Goal: Information Seeking & Learning: Learn about a topic

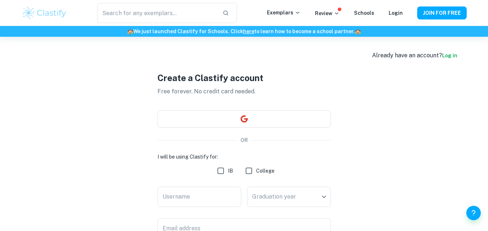
click at [434, 17] on button "JOIN FOR FREE" at bounding box center [441, 12] width 49 height 13
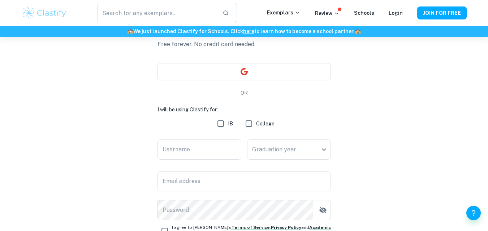
scroll to position [19, 0]
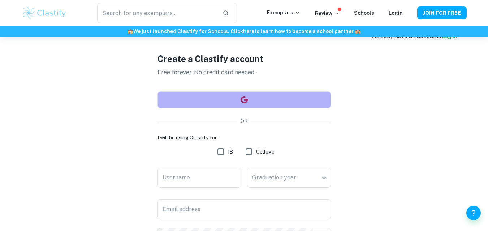
click at [263, 102] on button "button" at bounding box center [243, 99] width 173 height 17
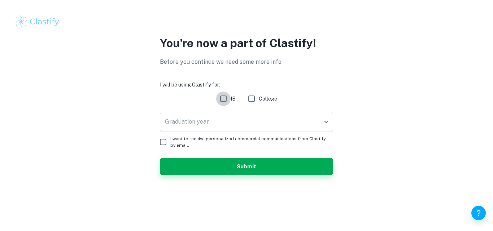
click at [227, 101] on input "IB" at bounding box center [223, 99] width 14 height 14
checkbox input "true"
click at [232, 120] on body "We value your privacy We use cookies to enhance your browsing experience, serve…" at bounding box center [246, 115] width 493 height 231
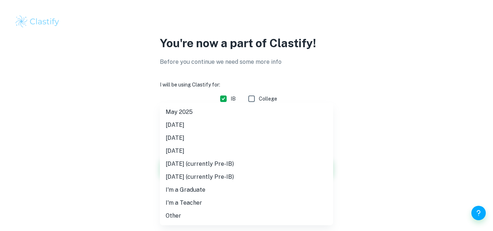
click at [185, 82] on div at bounding box center [246, 115] width 493 height 231
click at [169, 128] on body "We value your privacy We use cookies to enhance your browsing experience, serve…" at bounding box center [246, 115] width 493 height 231
click at [208, 138] on li "May 2026" at bounding box center [246, 138] width 173 height 13
type input "M26"
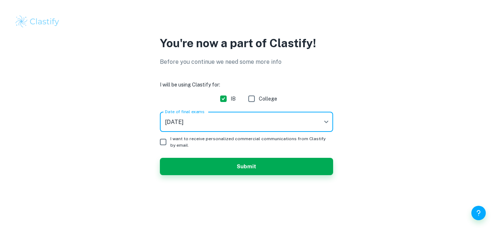
click at [218, 162] on button "Submit" at bounding box center [246, 166] width 173 height 17
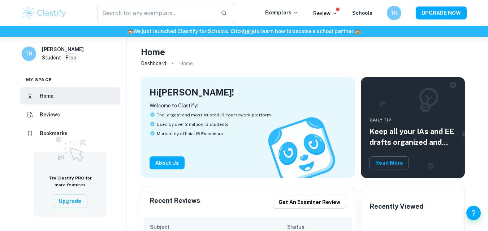
click at [186, 10] on input "text" at bounding box center [156, 13] width 118 height 20
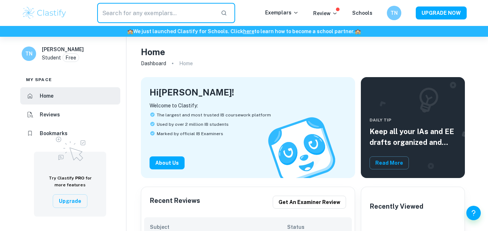
click at [56, 110] on li "Reviews" at bounding box center [70, 114] width 100 height 17
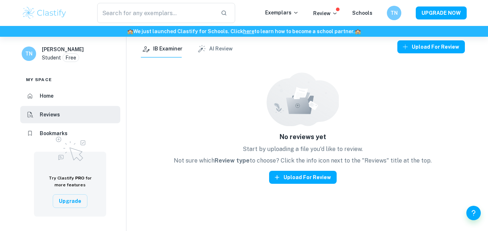
scroll to position [3, 0]
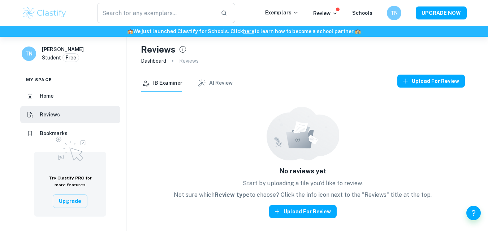
click at [215, 84] on button "AI Review" at bounding box center [215, 83] width 36 height 17
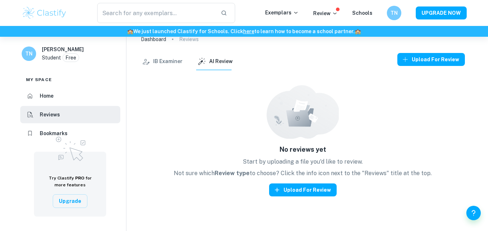
scroll to position [0, 0]
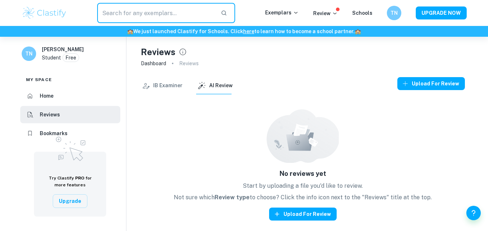
click at [134, 15] on input "text" at bounding box center [156, 13] width 118 height 20
type input "Psychology"
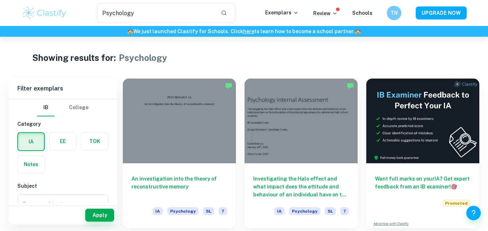
click at [149, 127] on div at bounding box center [179, 121] width 113 height 85
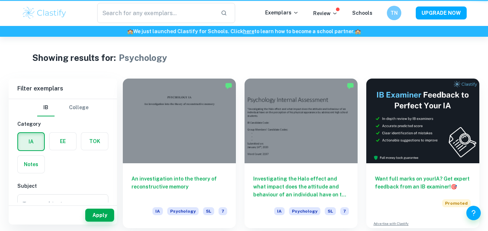
type input "Psychology"
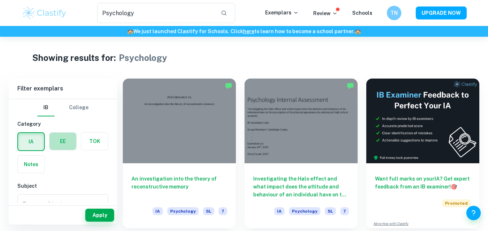
click at [60, 139] on label "button" at bounding box center [62, 141] width 27 height 17
click at [0, 0] on input "radio" at bounding box center [0, 0] width 0 height 0
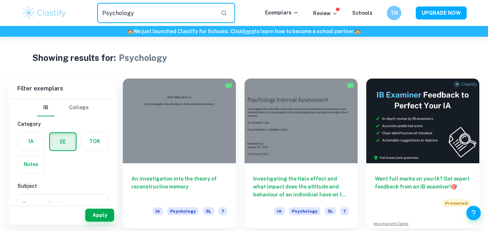
drag, startPoint x: 156, startPoint y: 17, endPoint x: 74, endPoint y: 24, distance: 82.9
click at [74, 24] on div "Psychology ​ Exemplars Review Schools TN UPGRADE NOW" at bounding box center [244, 13] width 488 height 26
type input "Arctic Monkeys"
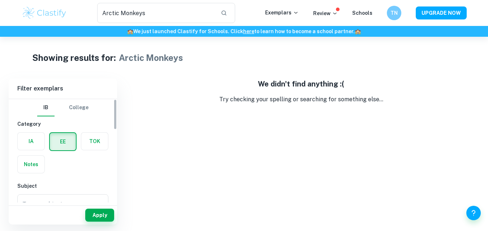
click at [61, 135] on label "button" at bounding box center [63, 141] width 26 height 17
click at [0, 0] on input "radio" at bounding box center [0, 0] width 0 height 0
click at [16, 145] on div "IA" at bounding box center [29, 139] width 32 height 23
click at [26, 142] on label "button" at bounding box center [31, 141] width 27 height 17
click at [0, 0] on input "radio" at bounding box center [0, 0] width 0 height 0
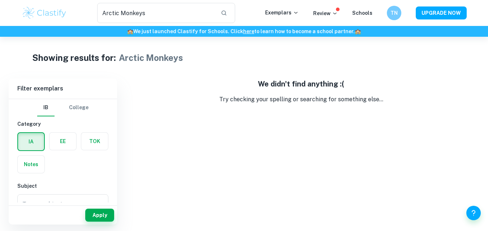
click at [100, 141] on label "button" at bounding box center [94, 141] width 27 height 17
click at [0, 0] on input "radio" at bounding box center [0, 0] width 0 height 0
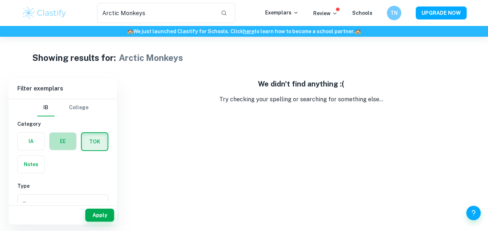
click at [73, 138] on label "button" at bounding box center [62, 141] width 27 height 17
click at [0, 0] on input "radio" at bounding box center [0, 0] width 0 height 0
click at [96, 214] on button "Apply" at bounding box center [99, 215] width 29 height 13
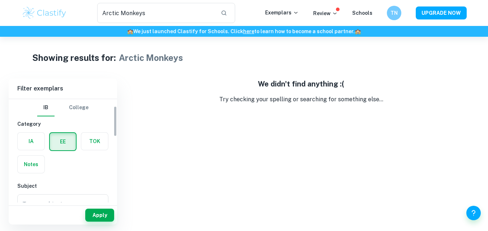
scroll to position [29, 0]
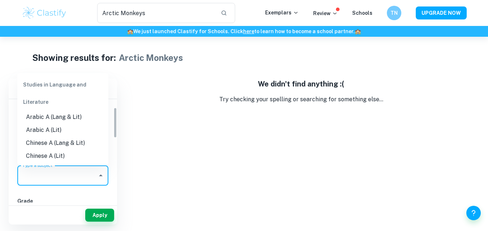
click at [43, 174] on div "Type a subject Type a subject" at bounding box center [62, 176] width 91 height 20
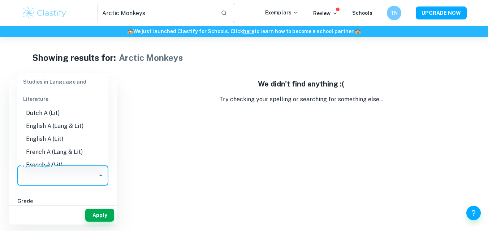
scroll to position [63, 0]
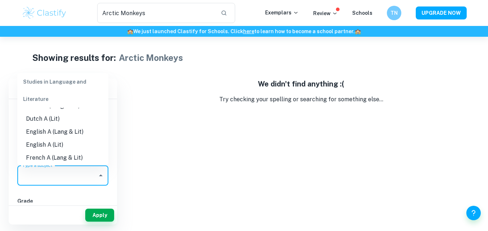
click at [52, 130] on li "English A (Lang & Lit)" at bounding box center [62, 132] width 91 height 13
type input "English A (Lang & Lit)"
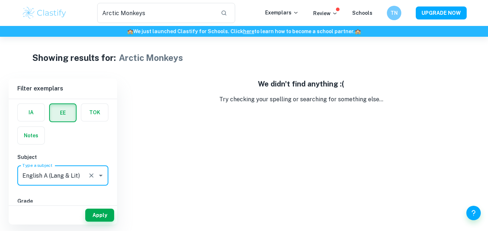
click at [96, 213] on button "Apply" at bounding box center [99, 215] width 29 height 13
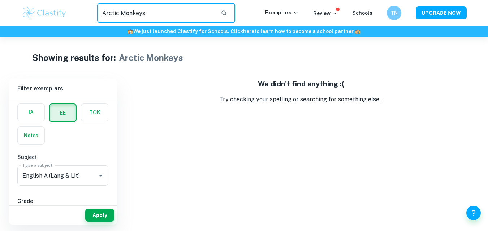
drag, startPoint x: 162, startPoint y: 13, endPoint x: 53, endPoint y: 9, distance: 109.0
click at [53, 9] on div "Arctic Monkeys ​ Exemplars Review Schools TN UPGRADE NOW" at bounding box center [244, 13] width 462 height 20
type input "Music"
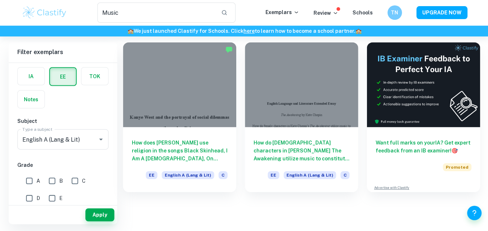
scroll to position [36, 0]
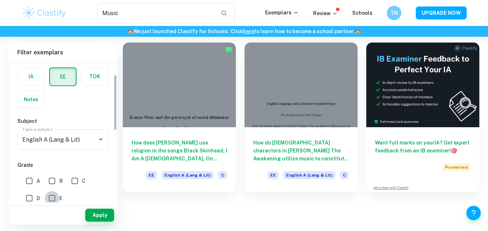
click at [48, 199] on input "E" at bounding box center [52, 198] width 14 height 14
checkbox input "false"
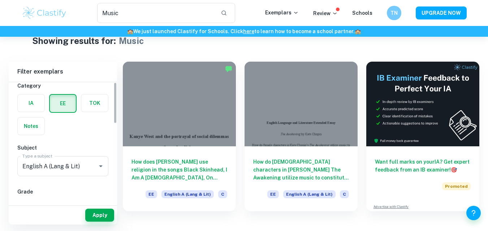
scroll to position [0, 0]
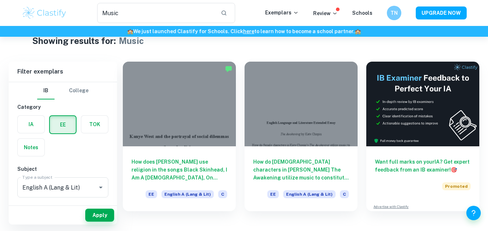
click at [89, 92] on div "IB College" at bounding box center [62, 90] width 91 height 17
click at [88, 122] on label "button" at bounding box center [94, 124] width 27 height 17
click at [0, 0] on input "radio" at bounding box center [0, 0] width 0 height 0
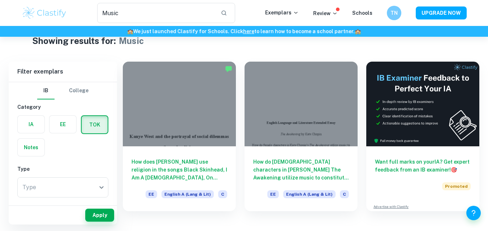
click at [26, 126] on label "button" at bounding box center [31, 124] width 27 height 17
click at [0, 0] on input "radio" at bounding box center [0, 0] width 0 height 0
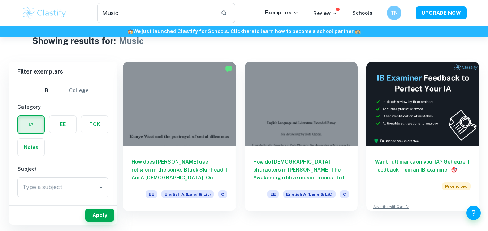
click at [109, 216] on button "Apply" at bounding box center [99, 215] width 29 height 13
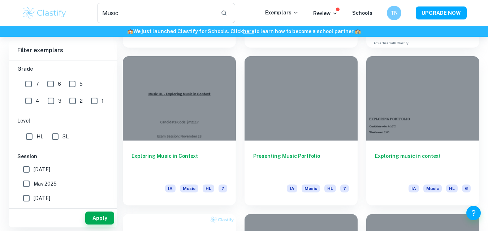
scroll to position [183, 0]
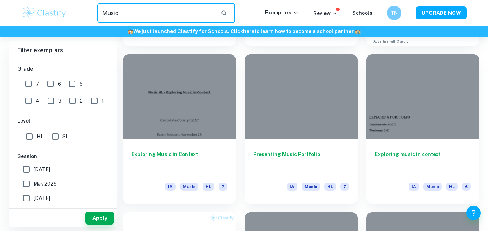
drag, startPoint x: 148, startPoint y: 9, endPoint x: 30, endPoint y: 5, distance: 117.7
click at [30, 5] on div "Music ​ Exemplars Review Schools TN UPGRADE NOW" at bounding box center [244, 13] width 462 height 20
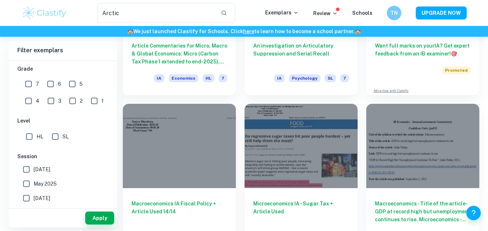
scroll to position [134, 0]
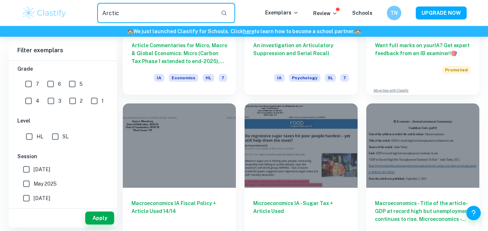
click at [141, 13] on input "Arctic" at bounding box center [156, 13] width 118 height 20
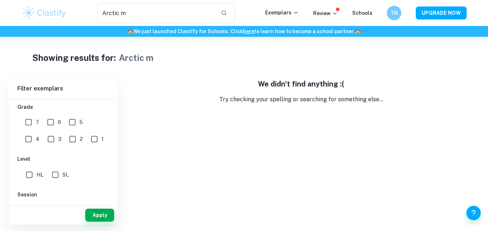
click at [141, 13] on input "Arctic m" at bounding box center [156, 13] width 118 height 20
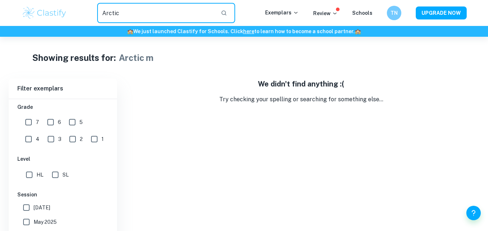
scroll to position [37, 0]
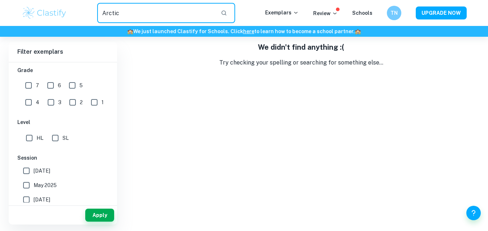
type input "Arctic"
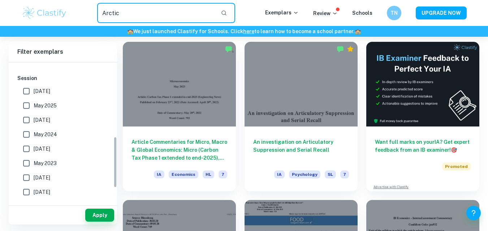
scroll to position [243, 0]
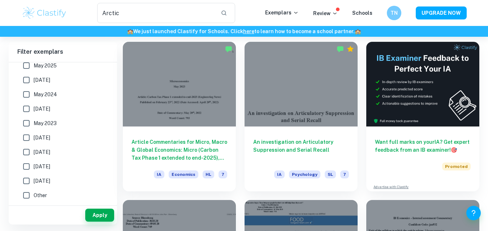
click at [43, 9] on img at bounding box center [45, 13] width 46 height 14
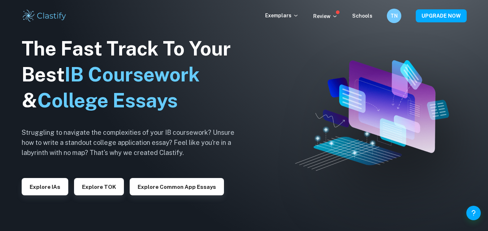
click at [44, 185] on button "Explore IAs" at bounding box center [45, 186] width 47 height 17
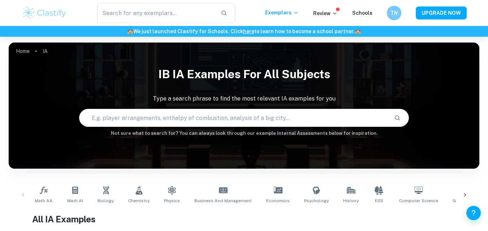
click at [190, 113] on input "text" at bounding box center [233, 118] width 308 height 20
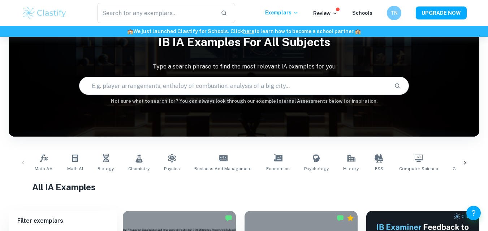
scroll to position [32, 0]
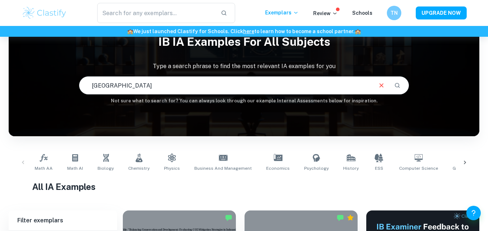
type input "Örebro"
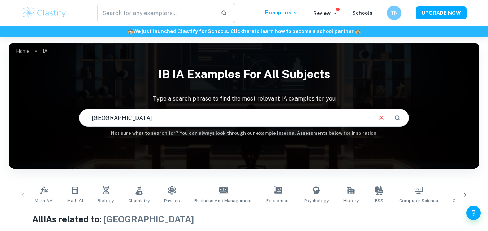
click at [0, 107] on div "Home IA IB IA examples for all subjects Type a search phrase to find the most r…" at bounding box center [244, 194] width 488 height 315
type input "Sweden"
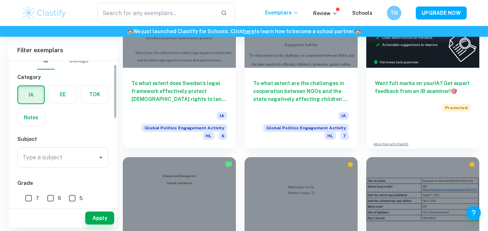
scroll to position [9, 0]
click at [83, 166] on div "Type a subject" at bounding box center [62, 157] width 91 height 20
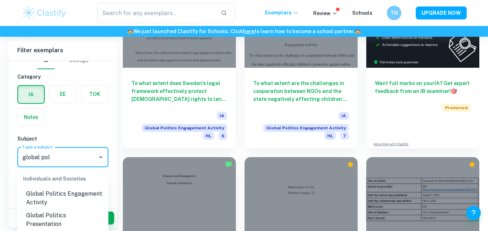
click at [82, 191] on li "Global Politics Engagement Activity" at bounding box center [62, 199] width 91 height 22
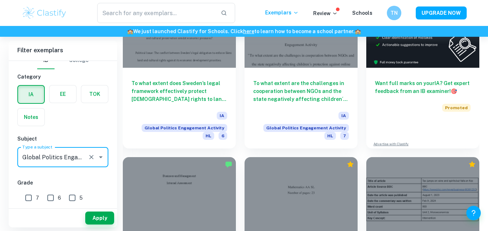
scroll to position [193, 0]
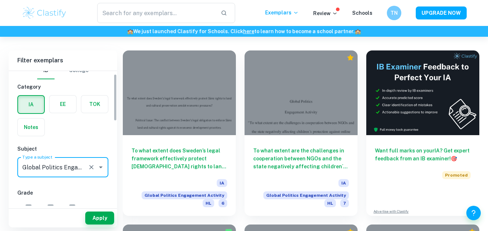
type input "Global Politics Engagement Activity"
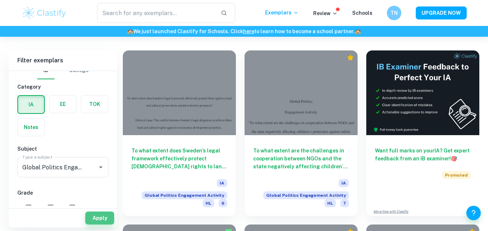
click at [102, 220] on button "Apply" at bounding box center [99, 218] width 29 height 13
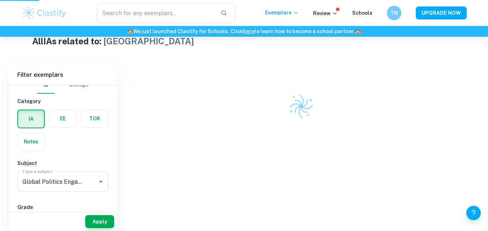
scroll to position [164, 0]
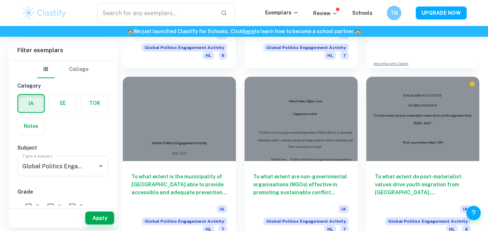
scroll to position [432, 0]
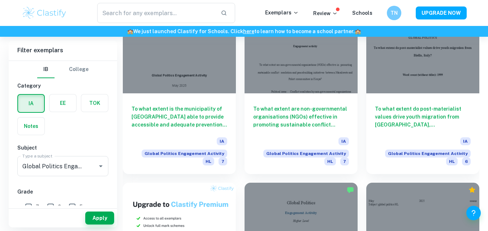
click at [450, 105] on h6 "To what extent do post-materialist values drive youth migration from Biella, It…" at bounding box center [423, 117] width 96 height 24
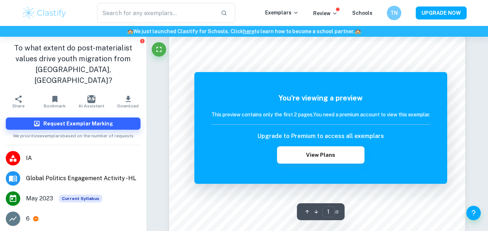
scroll to position [74, 0]
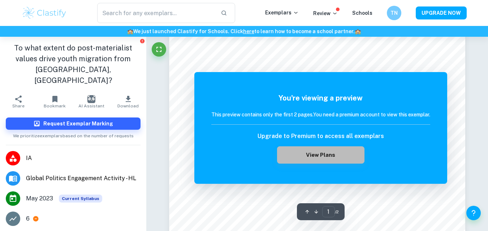
click at [313, 160] on button "View Plans" at bounding box center [320, 155] width 87 height 17
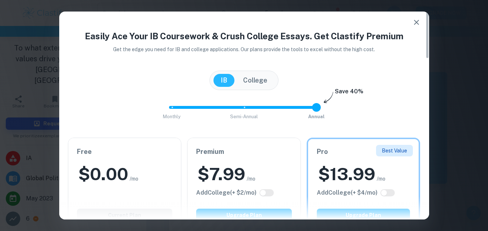
click at [84, 162] on div "Free $ 0.00 /mo Add College (+ $ 2 /mo) Current Plan" at bounding box center [124, 184] width 113 height 92
click at [398, 36] on h4 "Easily Ace Your IB Coursework & Crush College Essays. Get Clastify Premium" at bounding box center [244, 36] width 352 height 13
click at [416, 27] on button "button" at bounding box center [416, 22] width 14 height 14
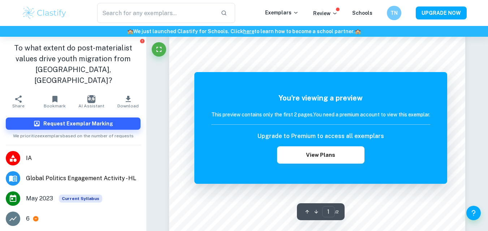
scroll to position [141, 0]
click at [425, 83] on div "You're viewing a preview This preview contains only the first 2 pages. You need…" at bounding box center [320, 128] width 253 height 112
click at [162, 47] on icon "Fullscreen" at bounding box center [158, 49] width 9 height 9
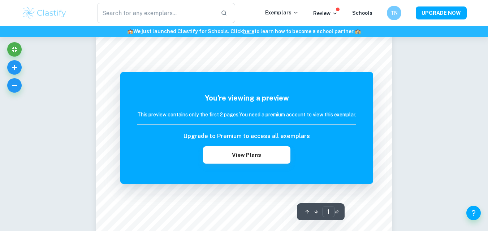
scroll to position [0, 0]
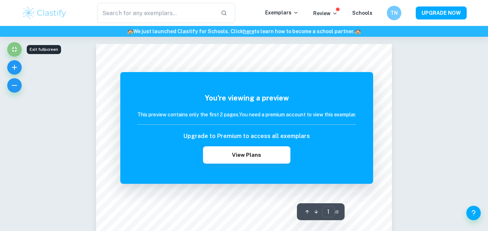
click at [10, 51] on icon "Exit fullscreen" at bounding box center [14, 49] width 9 height 9
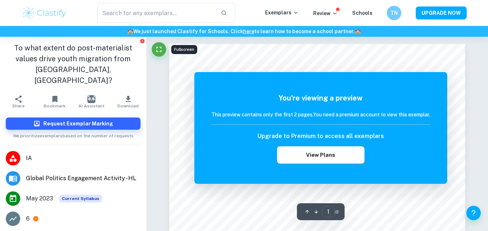
click at [67, 154] on span "IA" at bounding box center [83, 158] width 114 height 9
